Goal: Information Seeking & Learning: Learn about a topic

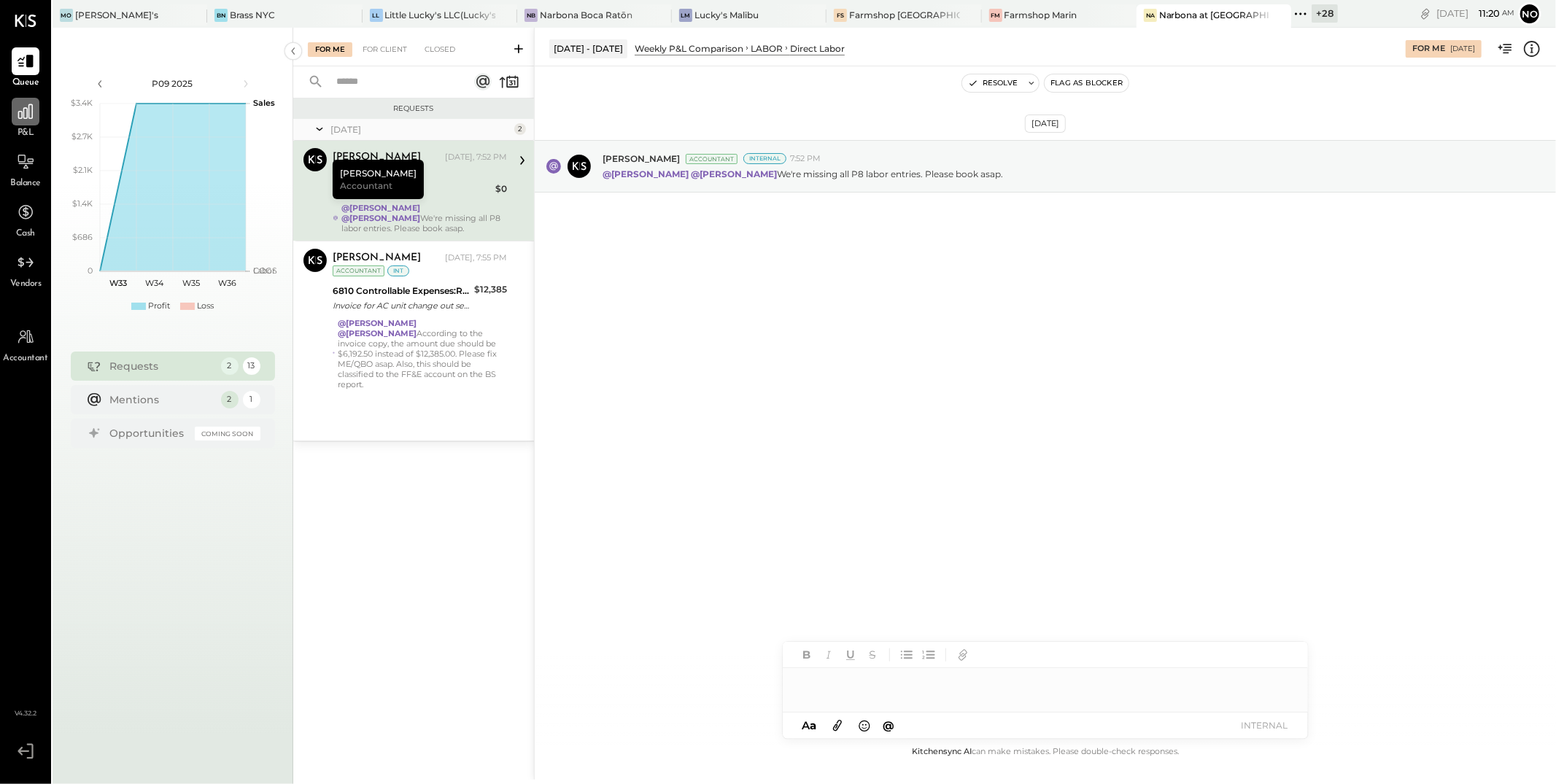
click at [31, 121] on div at bounding box center [25, 112] width 28 height 28
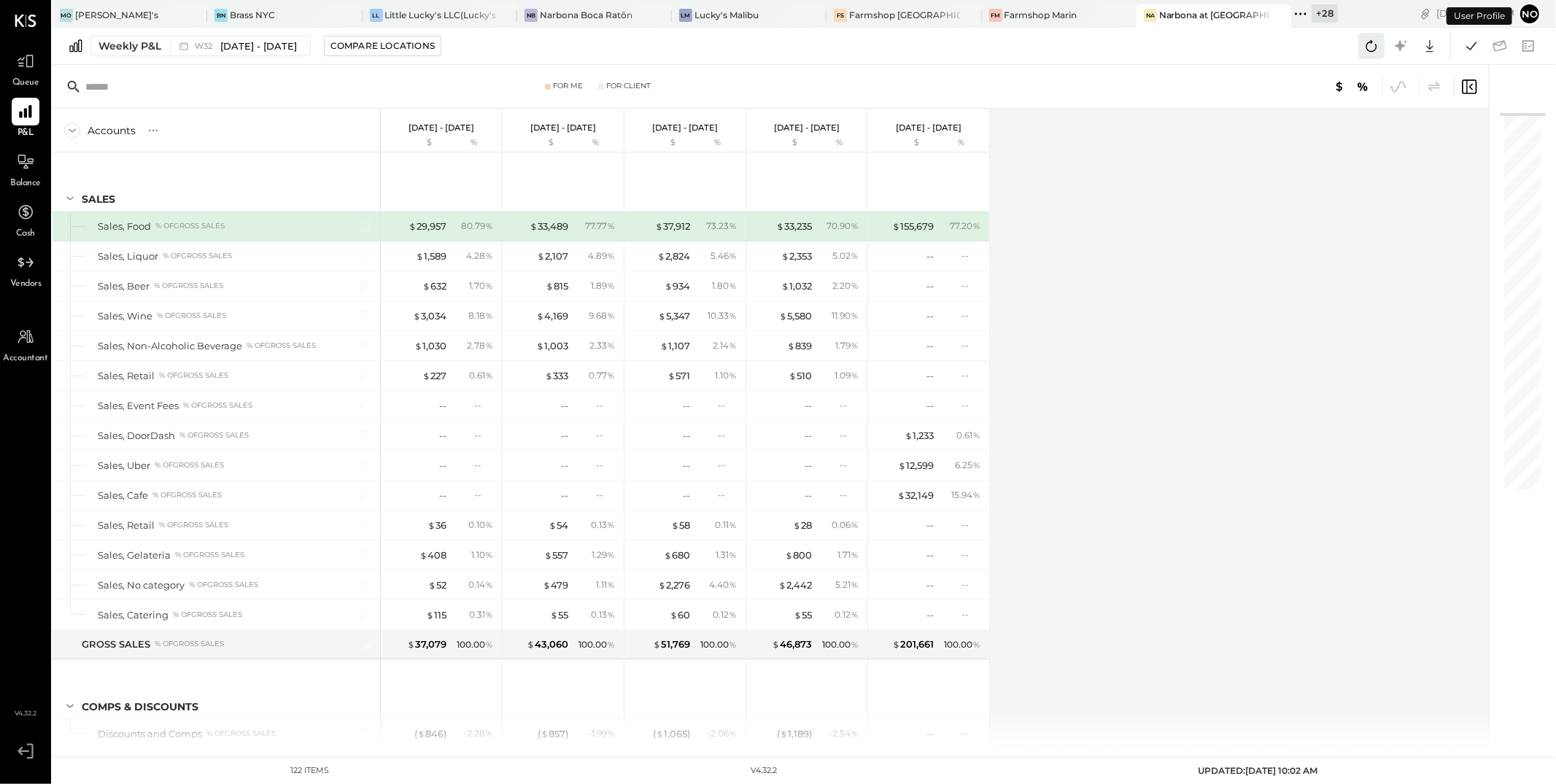
click at [1366, 49] on icon at bounding box center [1372, 47] width 19 height 19
click at [1465, 49] on icon at bounding box center [1472, 47] width 19 height 19
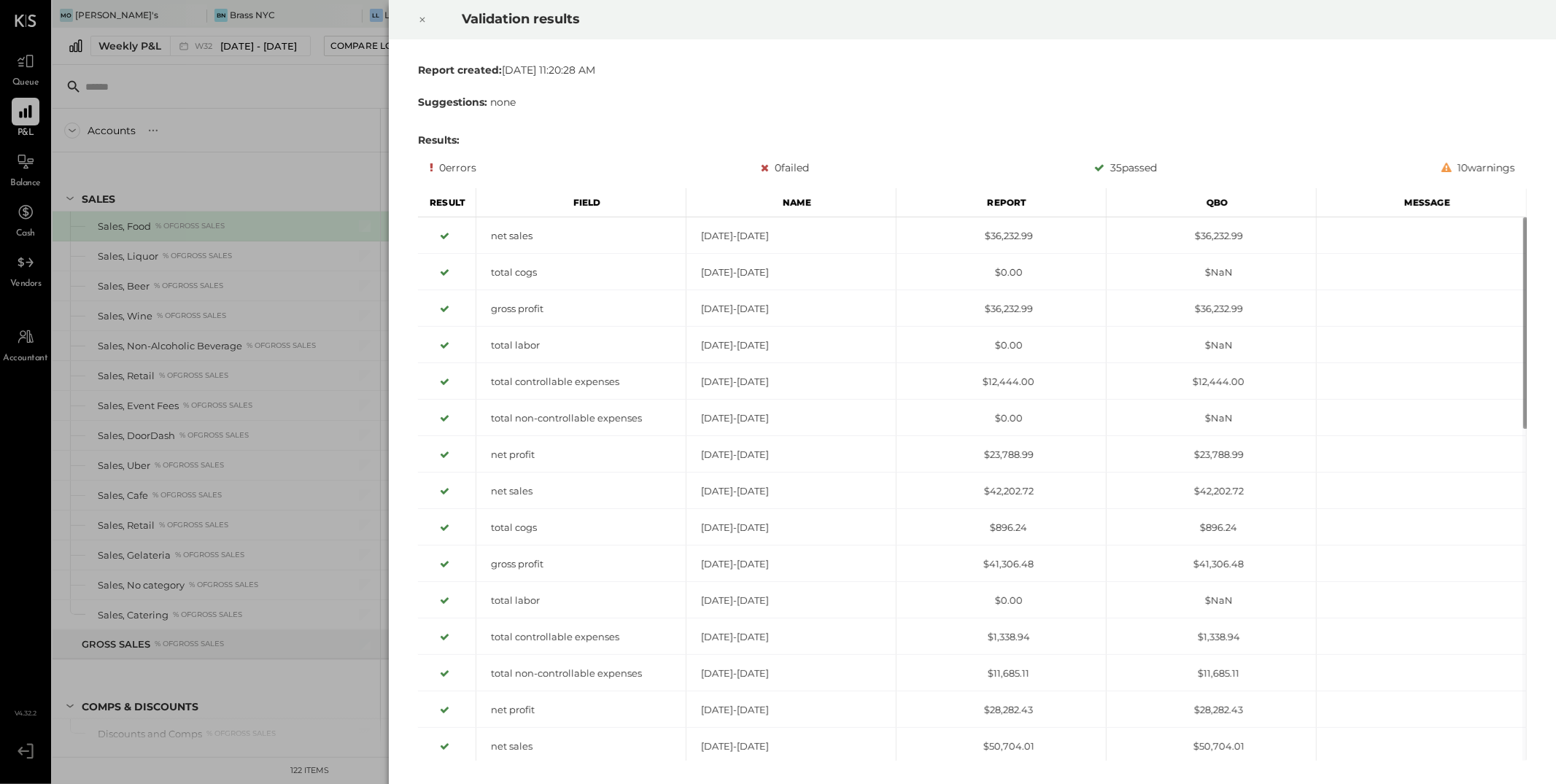
click at [426, 22] on icon at bounding box center [422, 19] width 9 height 17
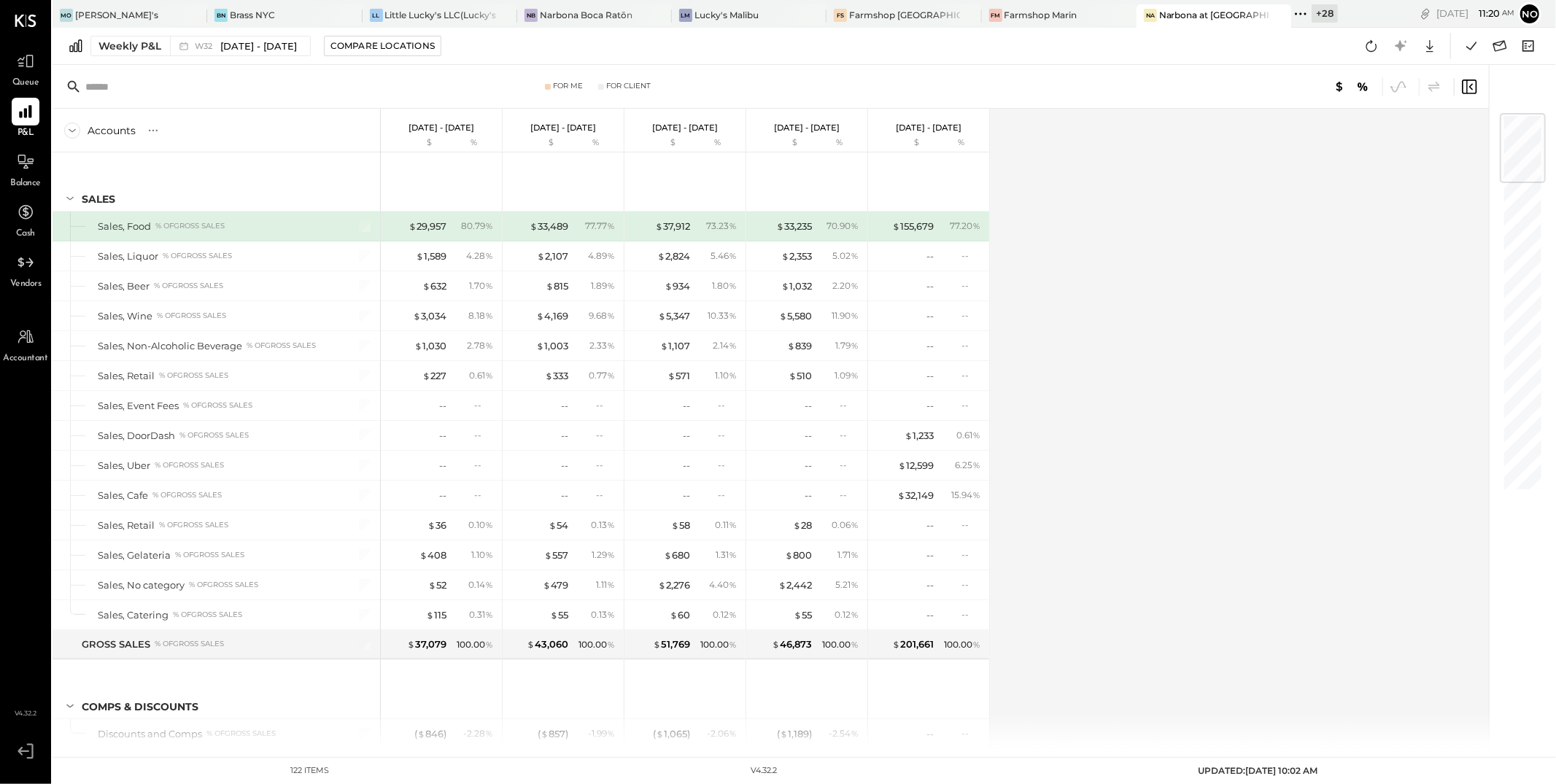
click at [1143, 437] on div "Accounts S % GL [DATE] - [DATE] $ % [DATE] - [DATE] $ % [DATE] - [DATE] $ % [DA…" at bounding box center [772, 428] width 1439 height 639
